Goal: Information Seeking & Learning: Learn about a topic

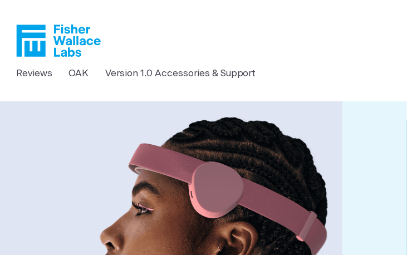
click at [94, 130] on img at bounding box center [171, 236] width 472 height 271
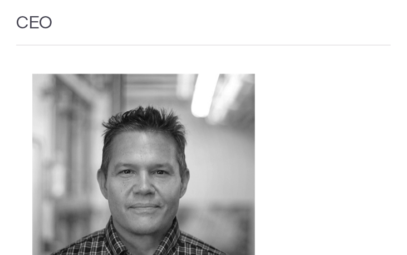
scroll to position [1633, 0]
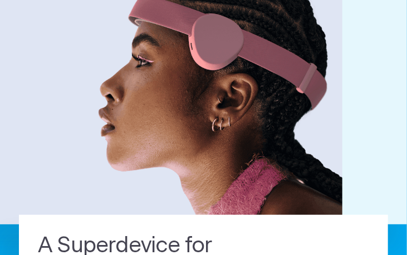
scroll to position [0, 0]
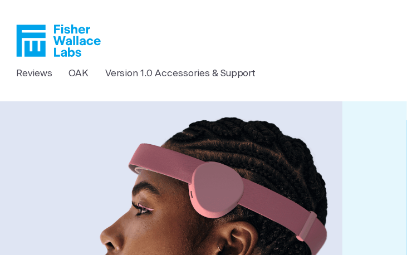
click at [124, 95] on header "Reviews [GEOGRAPHIC_DATA] Version 1.0 Accessories & Support" at bounding box center [203, 50] width 407 height 101
click at [76, 79] on link "OAK" at bounding box center [78, 73] width 20 height 14
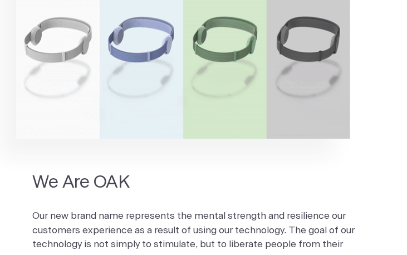
scroll to position [520, 0]
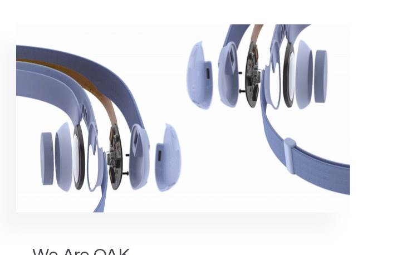
click at [129, 245] on h2 "We Are OAK" at bounding box center [203, 256] width 342 height 23
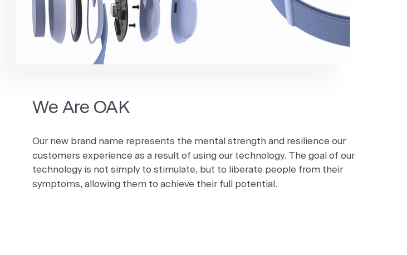
scroll to position [594, 0]
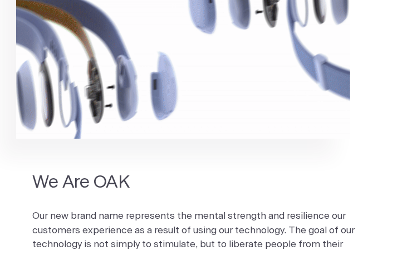
click at [9, 141] on section "We Are OAK Our new brand name represents the mental strength and resilience our…" at bounding box center [203, 156] width 407 height 355
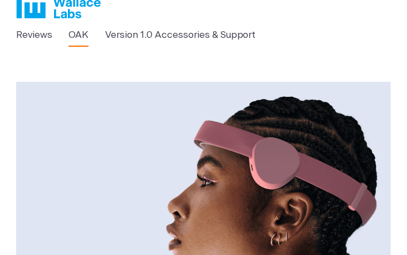
scroll to position [0, 0]
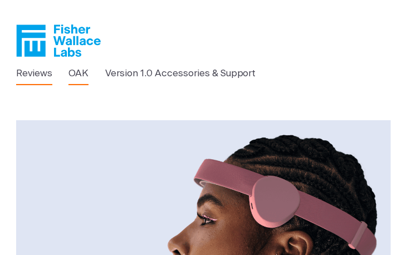
click at [43, 78] on link "Reviews" at bounding box center [34, 73] width 36 height 14
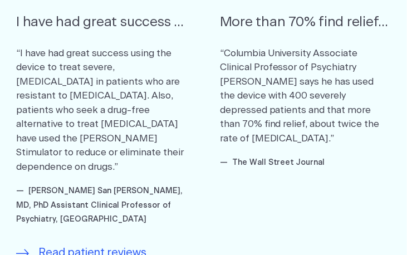
scroll to position [891, 0]
